Goal: Navigation & Orientation: Understand site structure

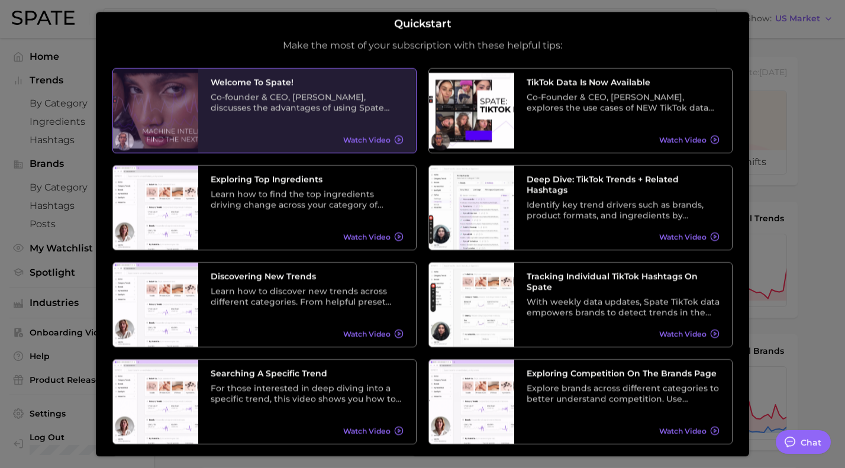
scroll to position [8, 0]
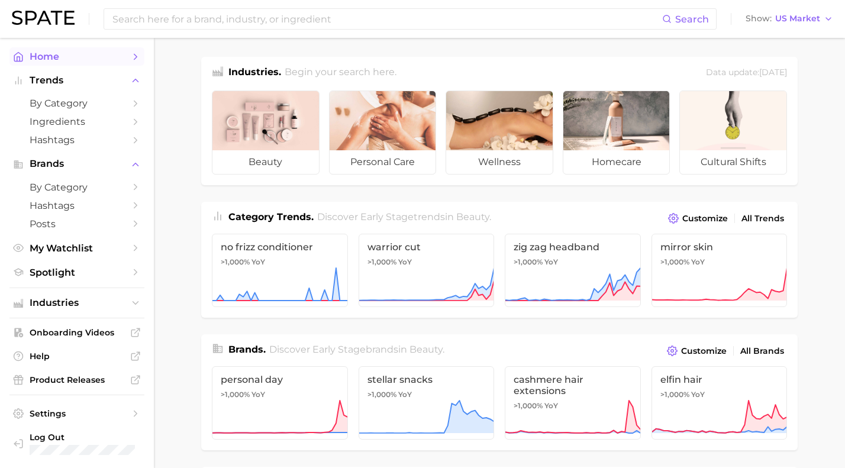
click at [135, 54] on polyline "Sidebar" at bounding box center [135, 56] width 3 height 5
click at [102, 60] on span "Home" at bounding box center [77, 56] width 95 height 11
